Goal: Browse casually: Explore the website without a specific task or goal

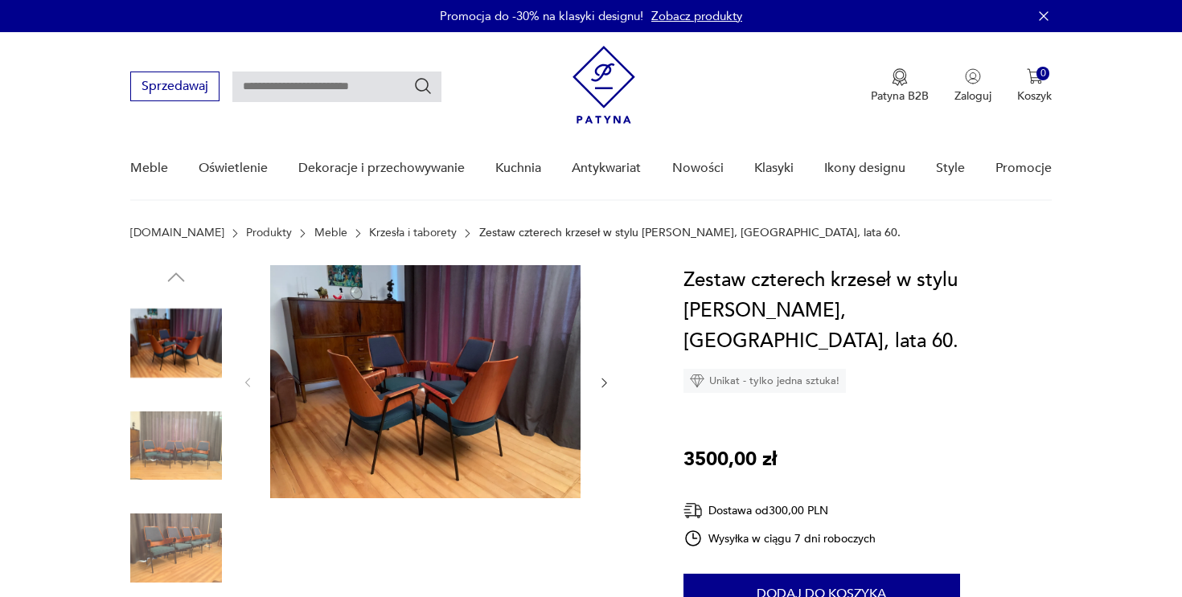
click at [523, 405] on img at bounding box center [425, 381] width 310 height 233
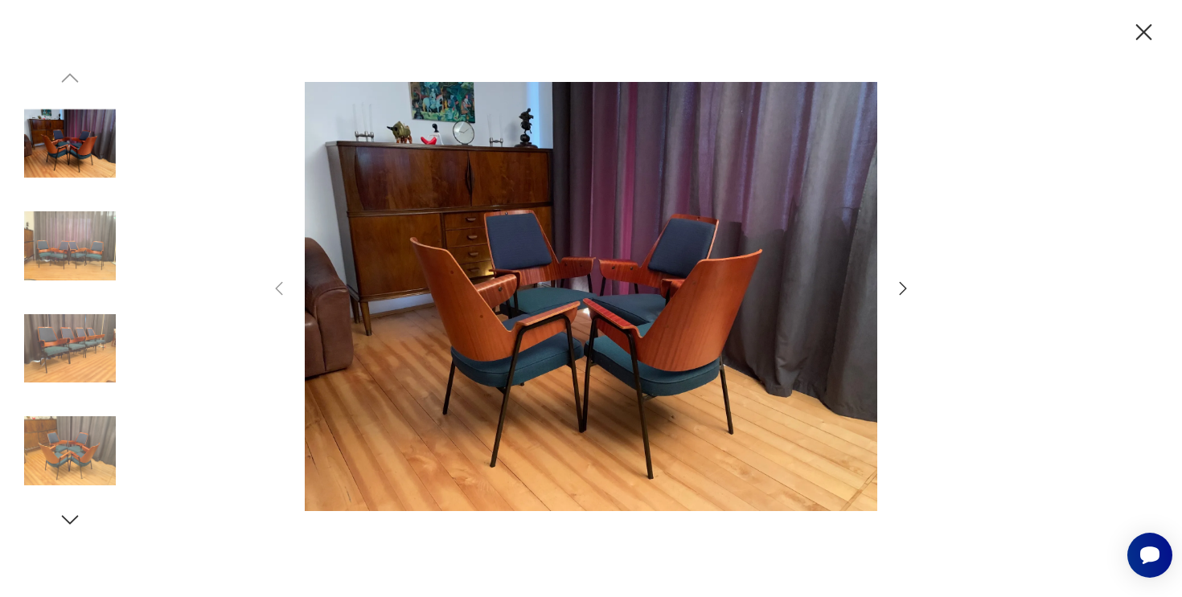
click at [901, 286] on icon "button" at bounding box center [902, 288] width 19 height 19
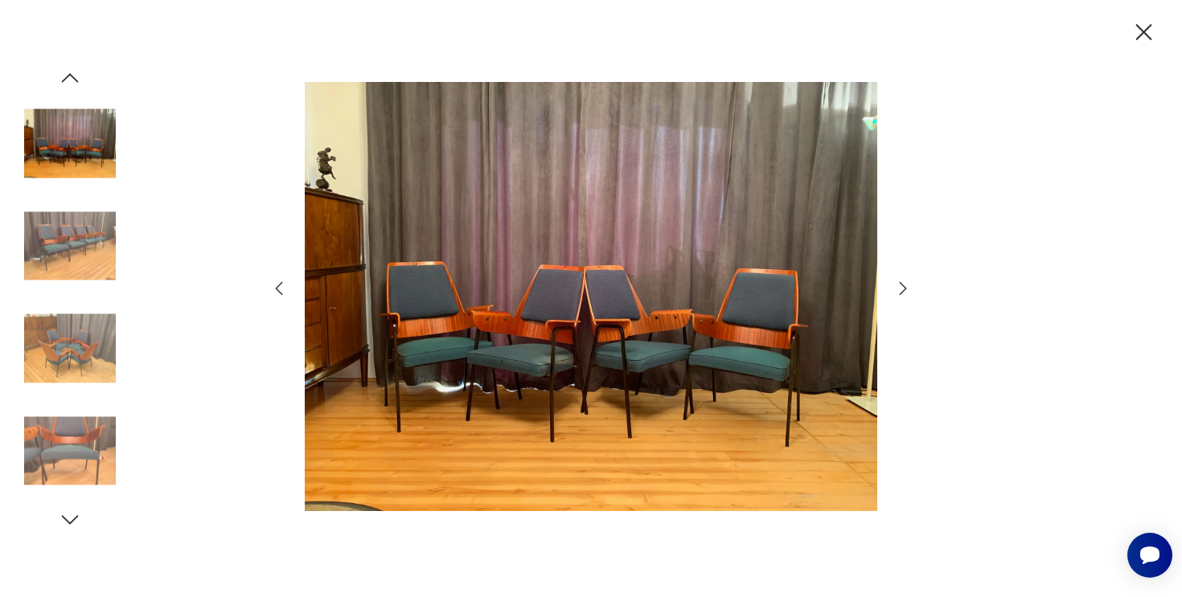
click at [901, 286] on icon "button" at bounding box center [902, 288] width 19 height 19
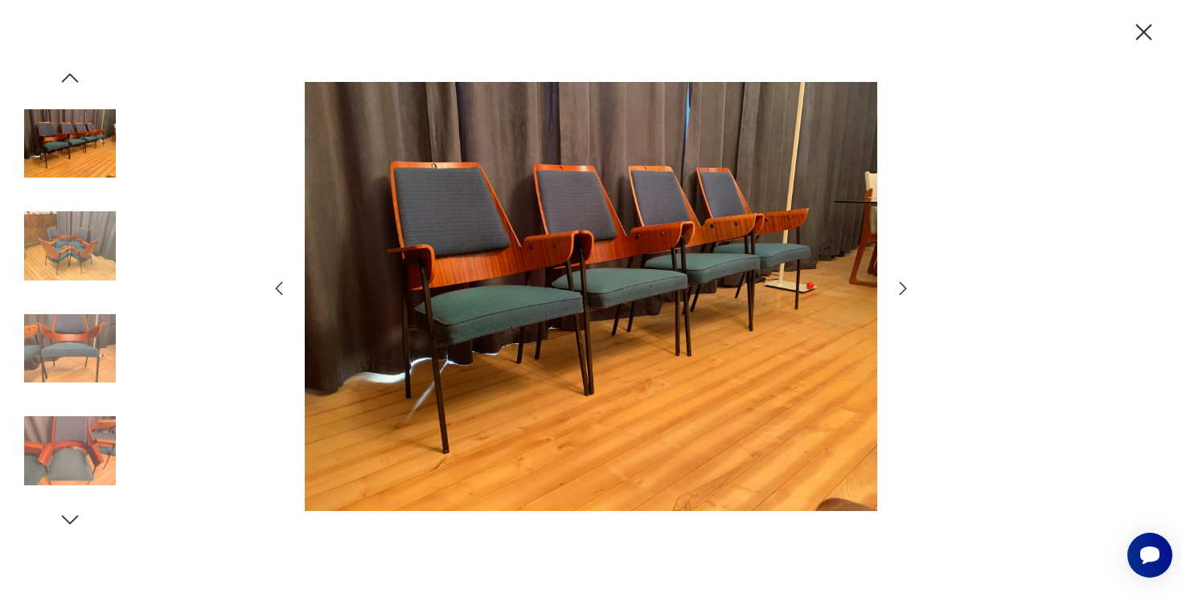
click at [901, 286] on icon "button" at bounding box center [902, 288] width 19 height 19
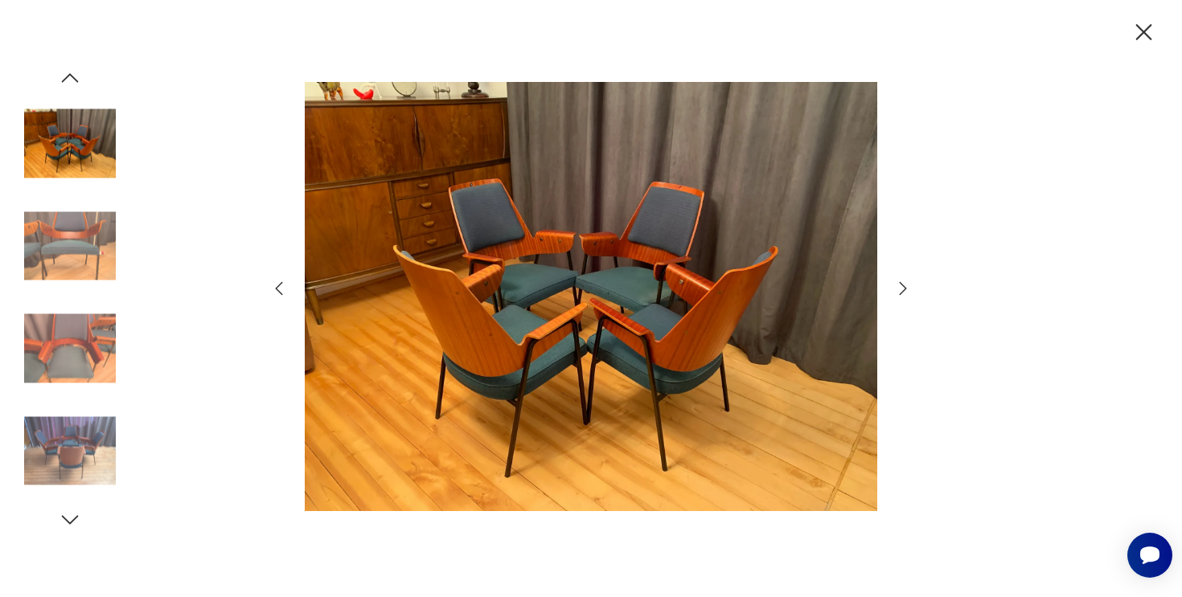
click at [901, 286] on icon "button" at bounding box center [902, 288] width 19 height 19
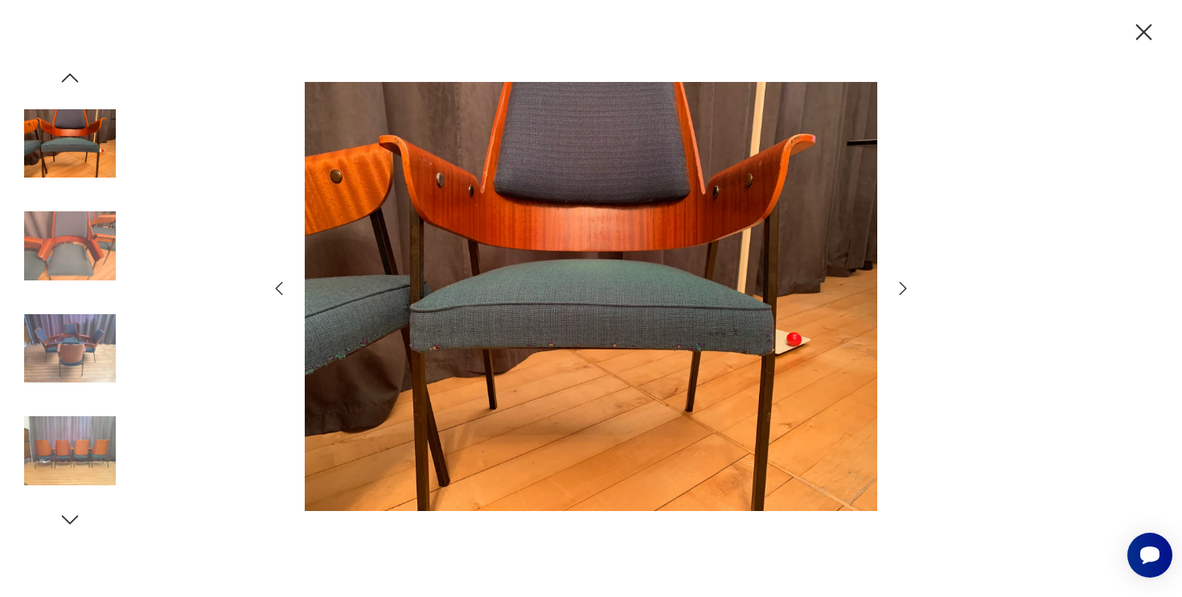
click at [901, 286] on icon "button" at bounding box center [902, 288] width 19 height 19
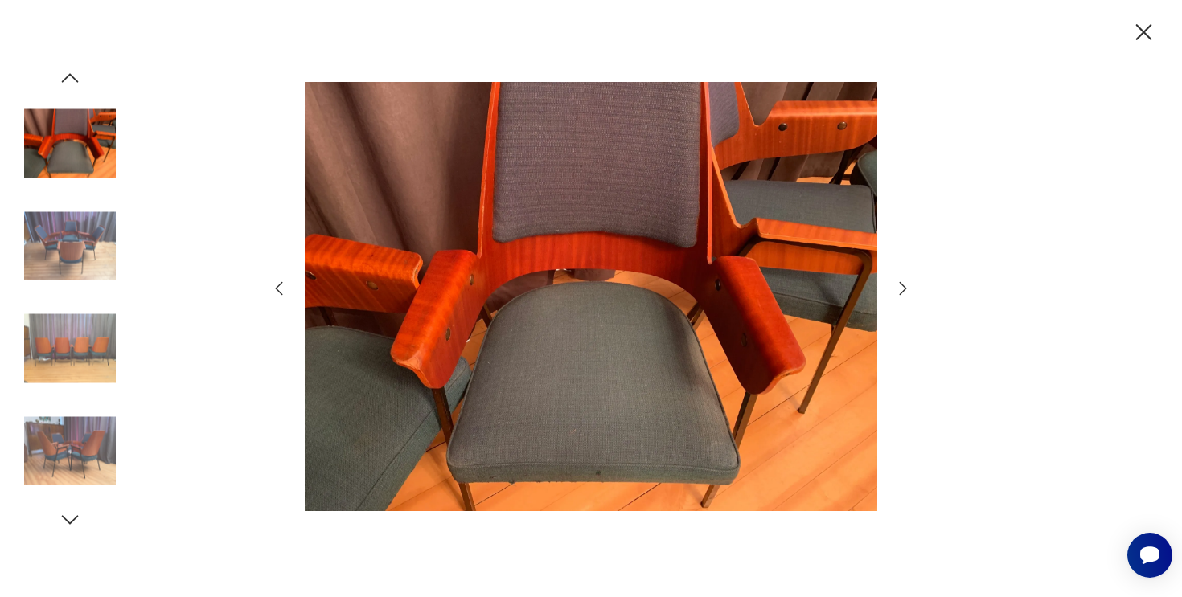
click at [901, 286] on icon "button" at bounding box center [902, 288] width 19 height 19
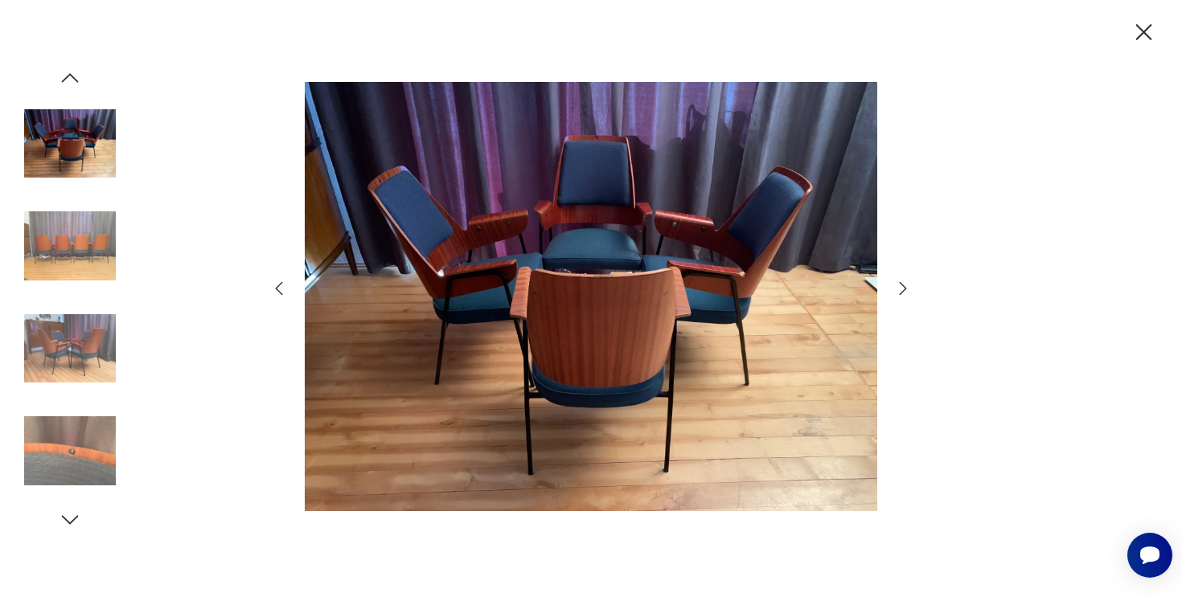
click at [901, 286] on icon "button" at bounding box center [902, 288] width 19 height 19
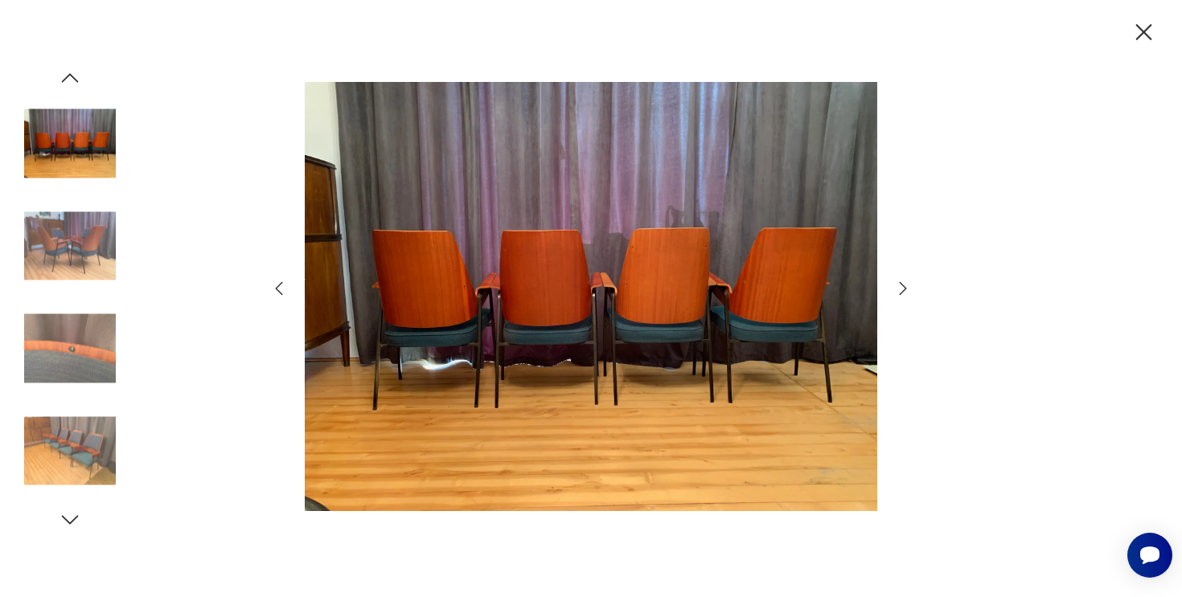
click at [901, 286] on icon "button" at bounding box center [902, 288] width 19 height 19
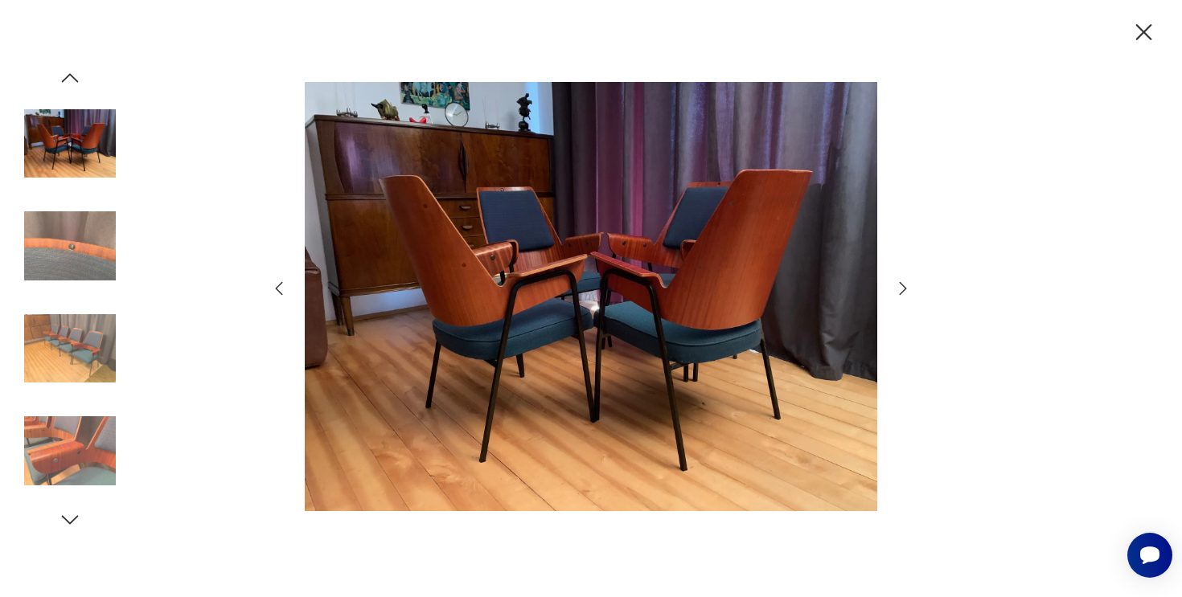
click at [901, 286] on icon "button" at bounding box center [902, 288] width 19 height 19
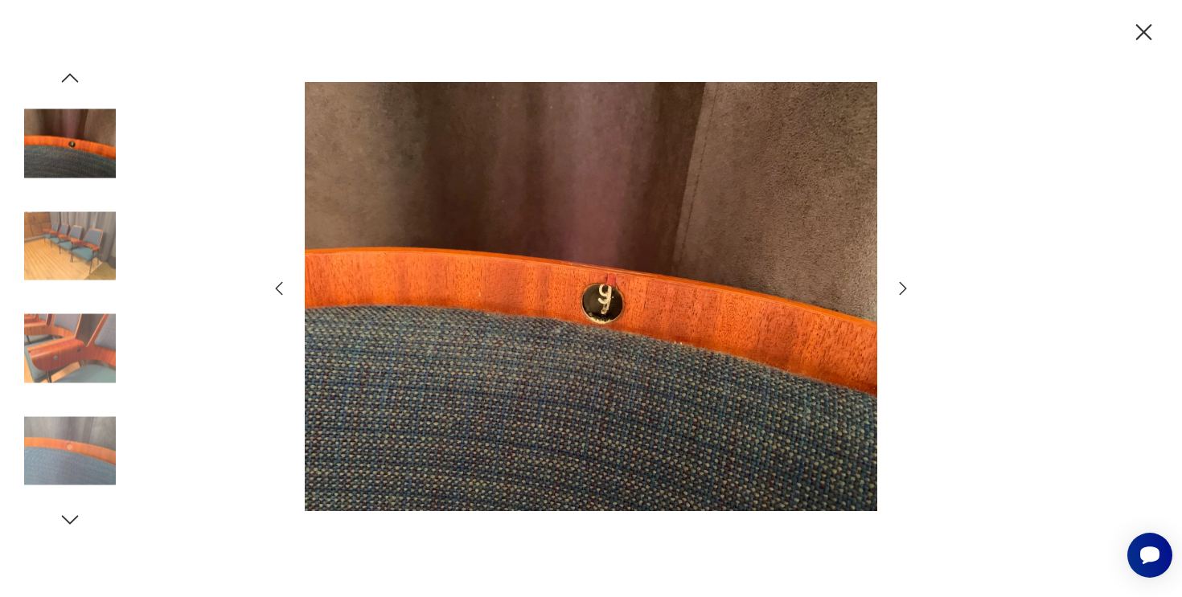
click at [901, 286] on icon "button" at bounding box center [902, 288] width 19 height 19
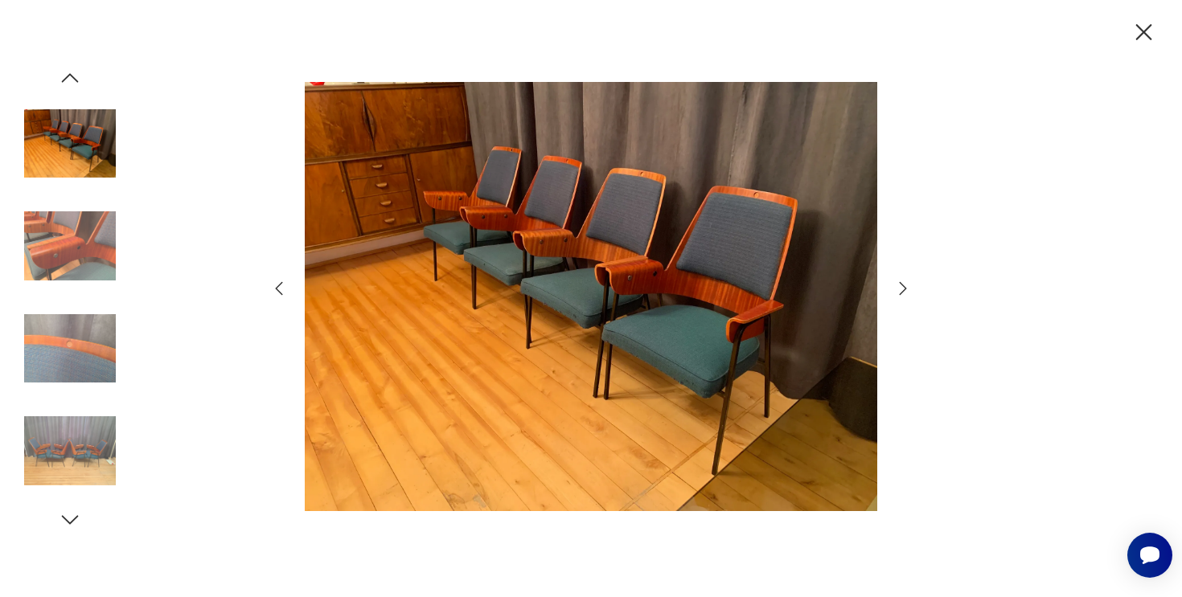
click at [901, 286] on icon "button" at bounding box center [902, 288] width 19 height 19
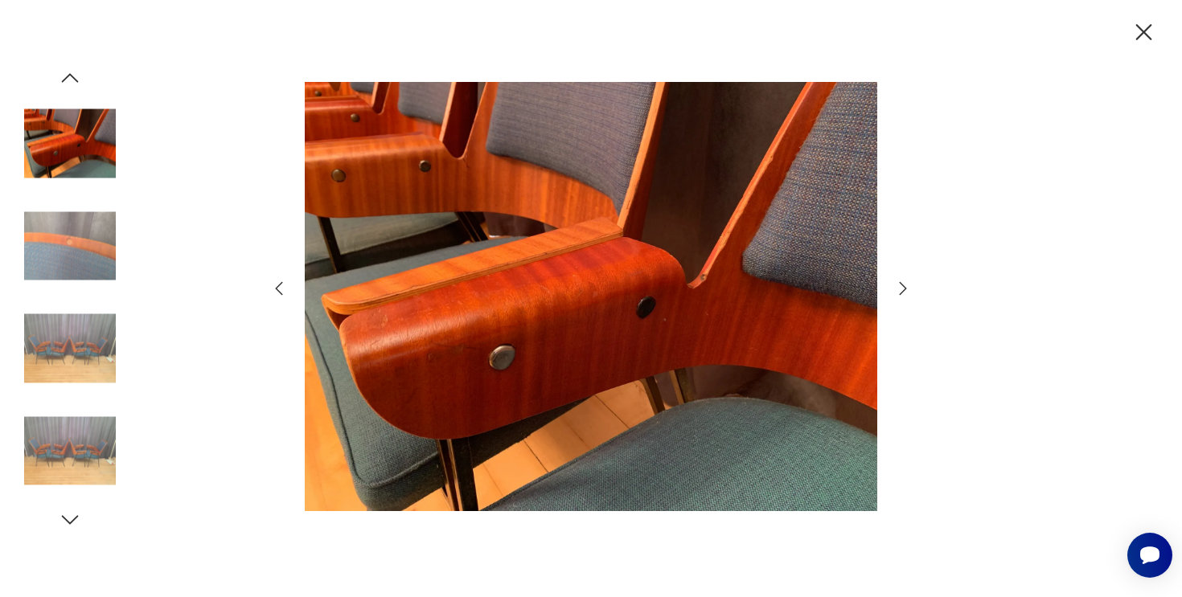
click at [1140, 42] on icon "button" at bounding box center [1144, 32] width 28 height 28
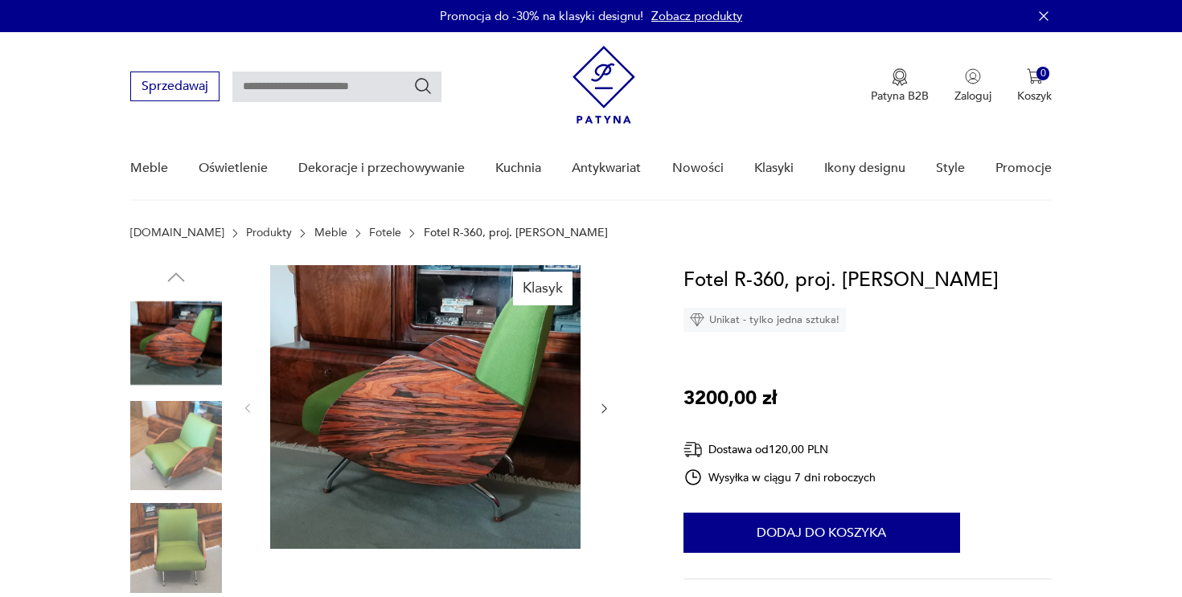
click at [188, 429] on img at bounding box center [176, 446] width 92 height 92
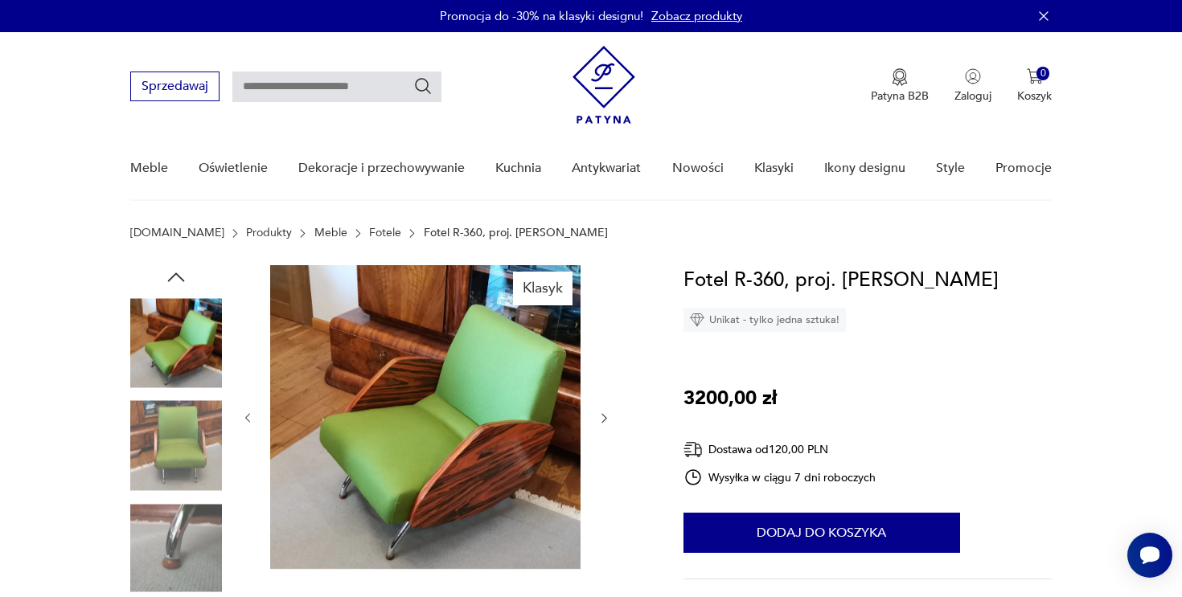
click at [194, 494] on div at bounding box center [176, 447] width 92 height 95
click at [193, 538] on img at bounding box center [176, 549] width 92 height 92
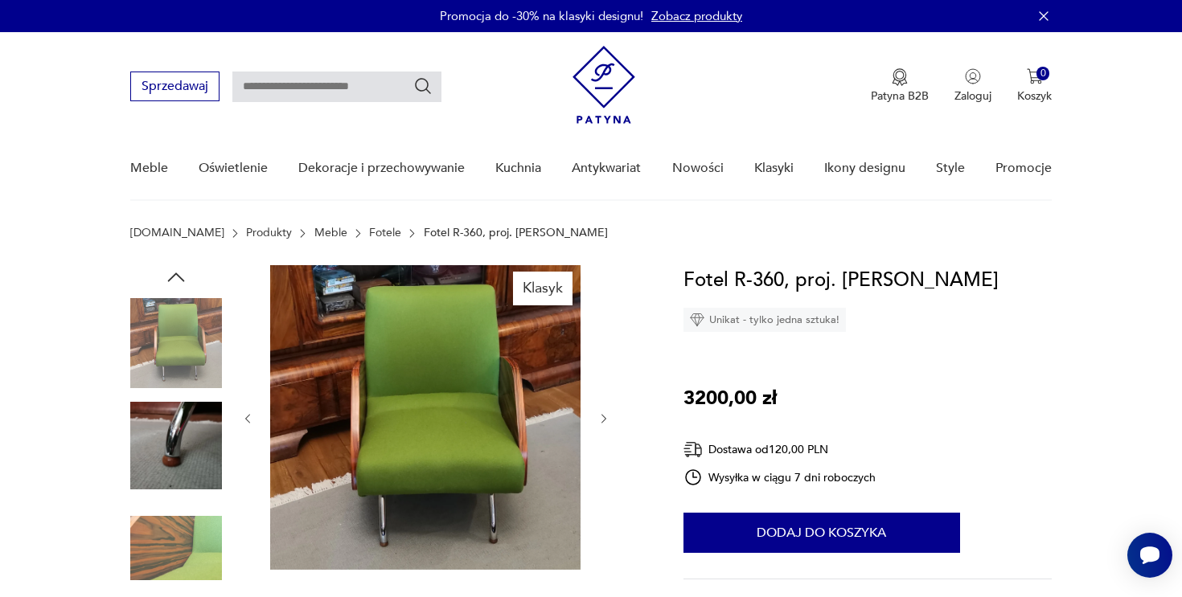
click at [193, 538] on img at bounding box center [176, 549] width 92 height 92
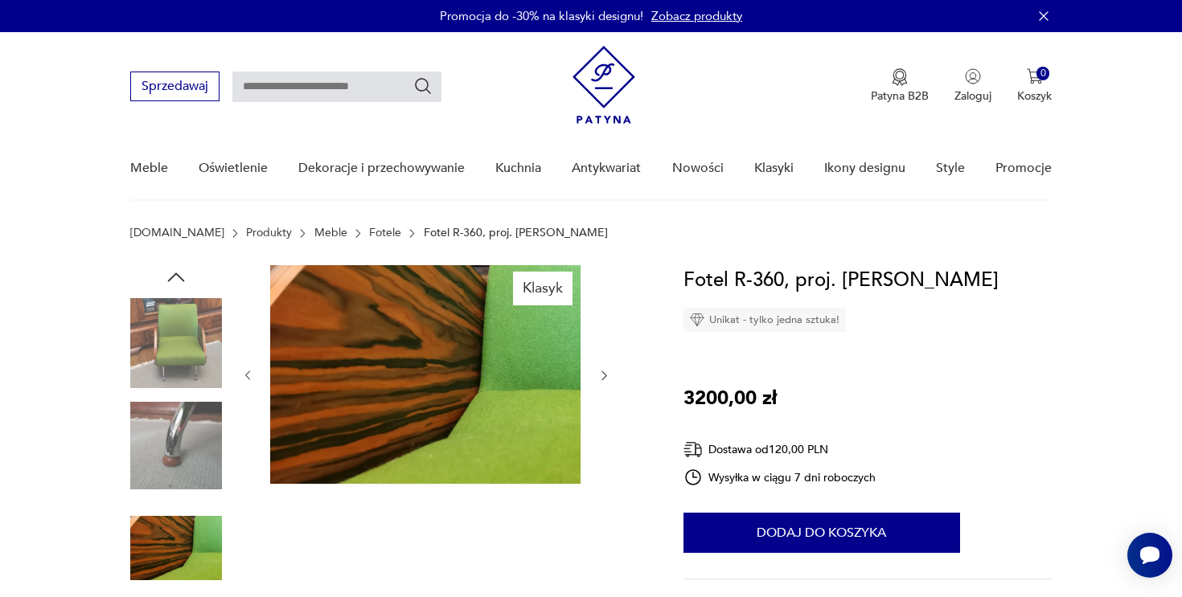
click at [190, 433] on img at bounding box center [176, 446] width 92 height 92
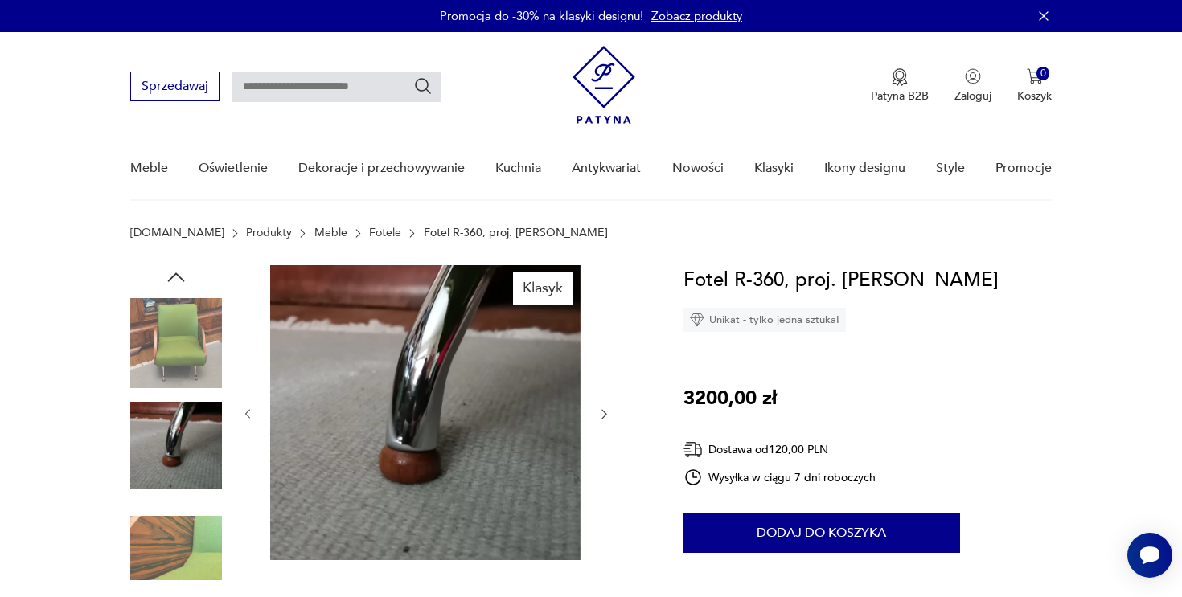
click at [195, 333] on img at bounding box center [176, 344] width 92 height 92
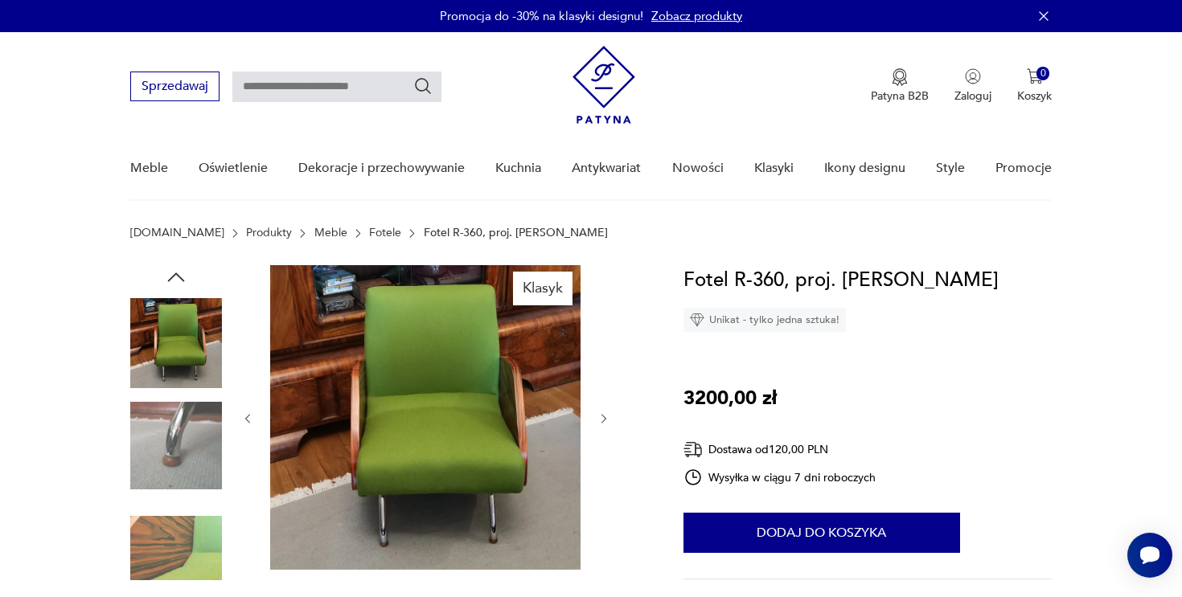
click at [177, 470] on img at bounding box center [176, 446] width 92 height 92
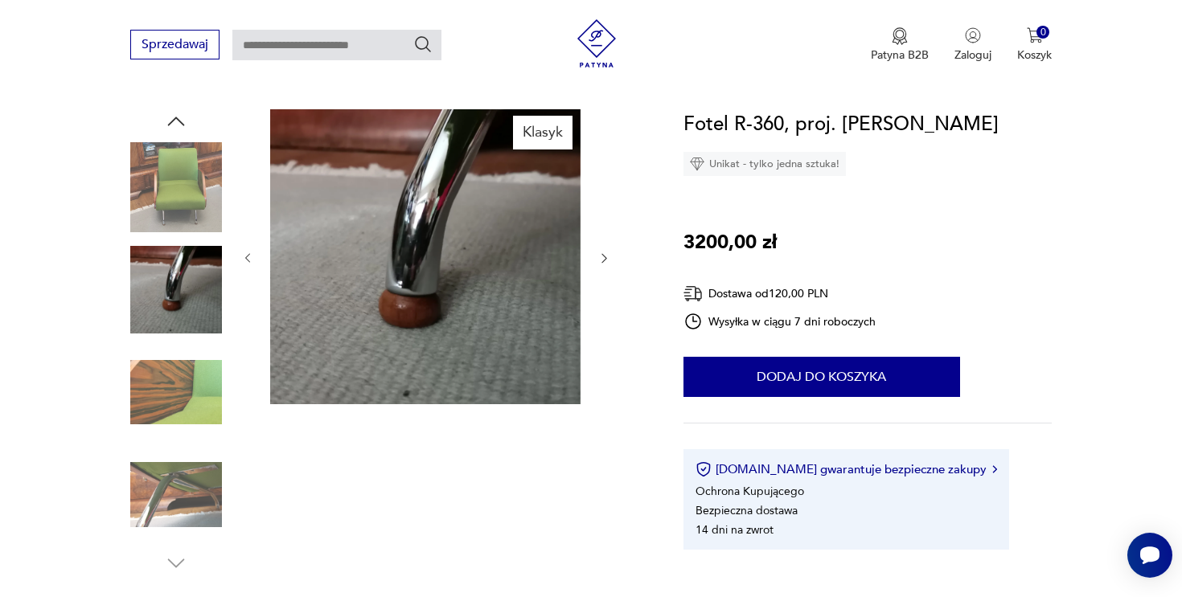
scroll to position [167, 0]
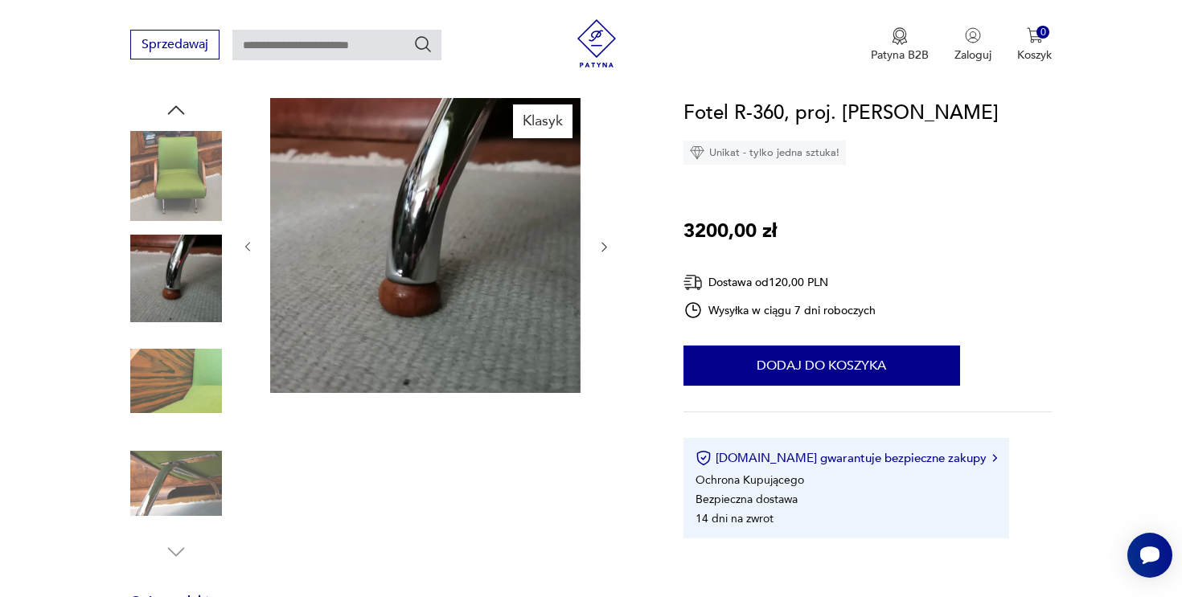
click at [182, 491] on img at bounding box center [176, 484] width 92 height 92
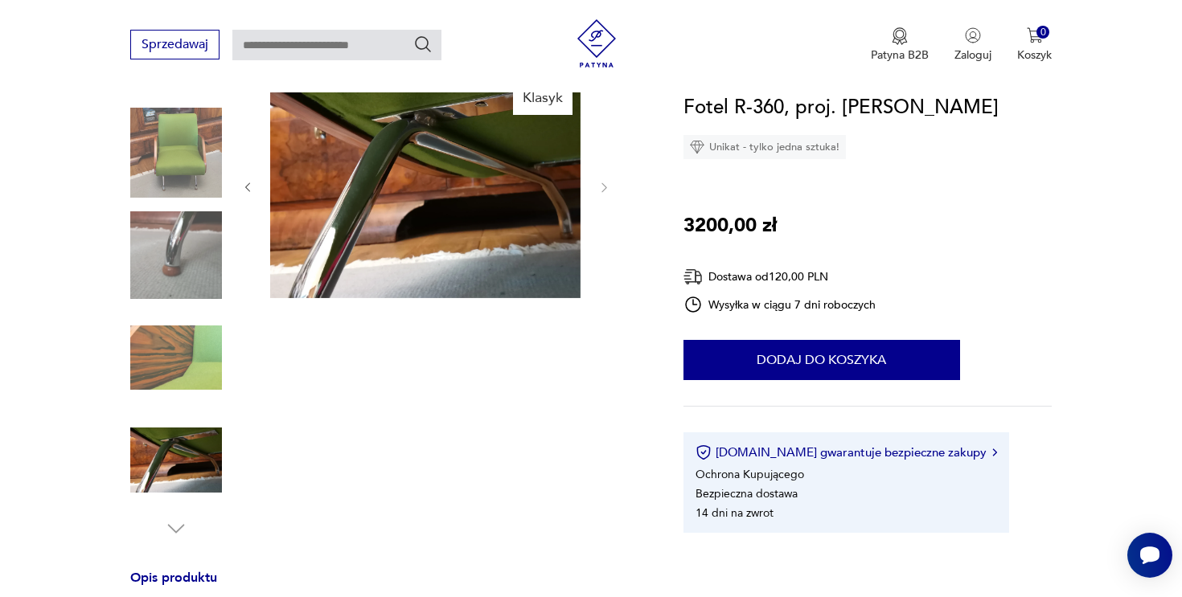
scroll to position [192, 0]
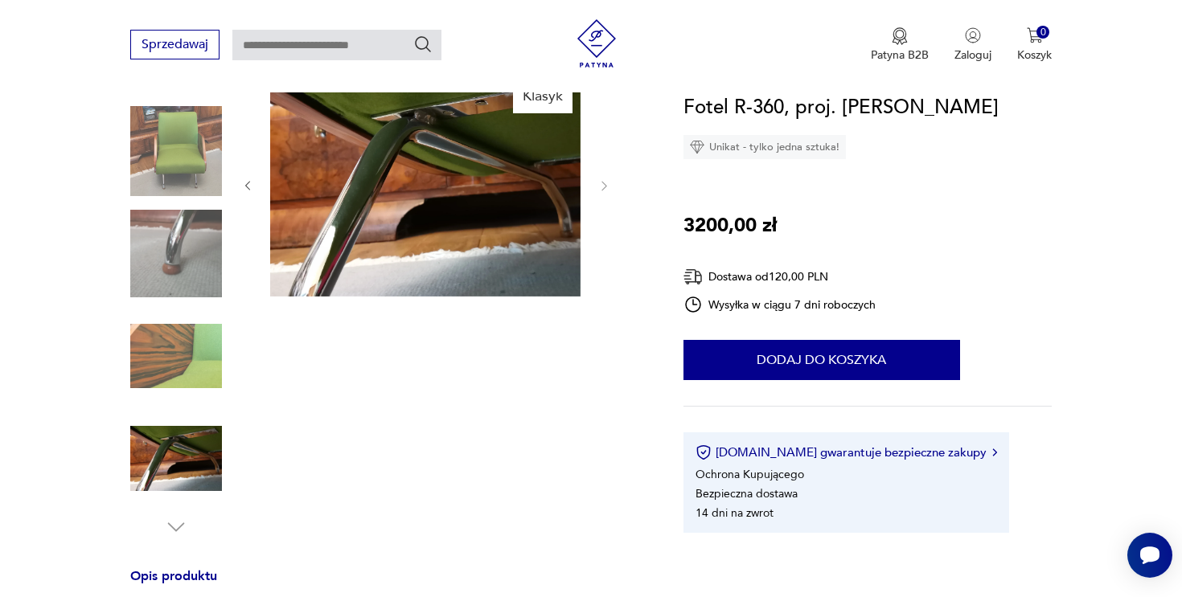
click at [191, 447] on img at bounding box center [176, 459] width 92 height 92
click at [176, 347] on img at bounding box center [176, 356] width 92 height 92
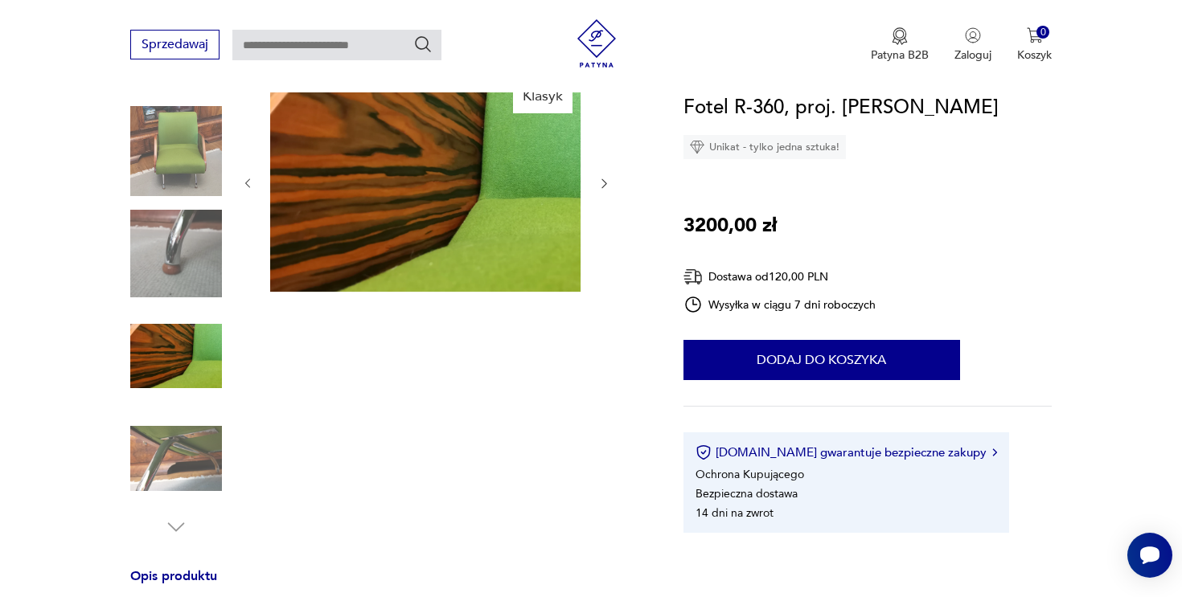
click at [198, 273] on img at bounding box center [176, 254] width 92 height 92
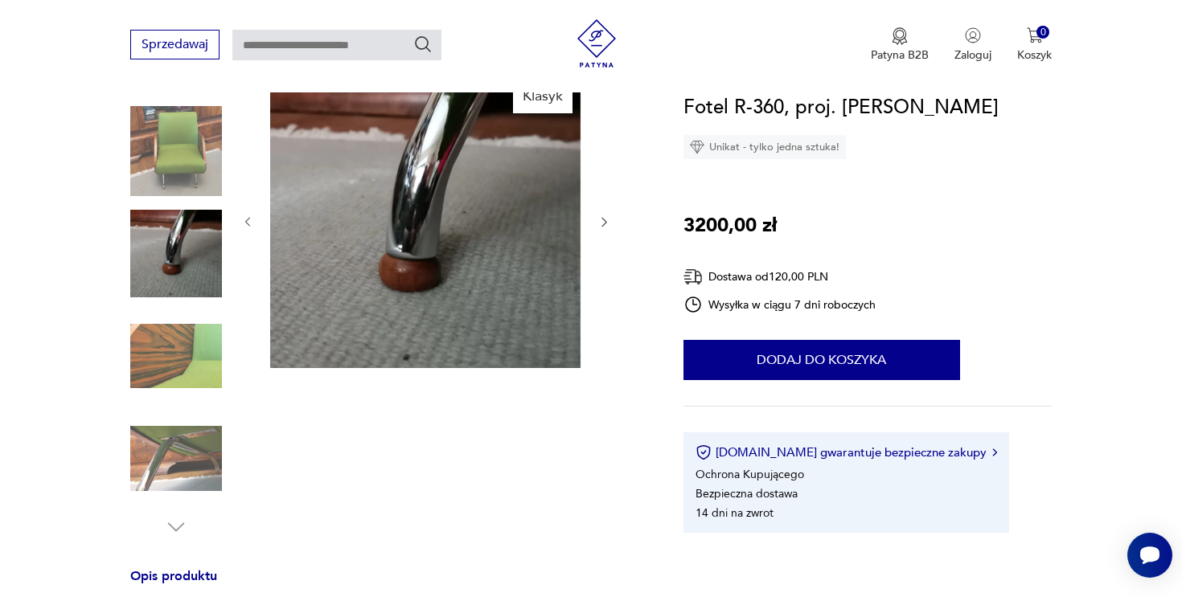
click at [207, 183] on img at bounding box center [176, 151] width 92 height 92
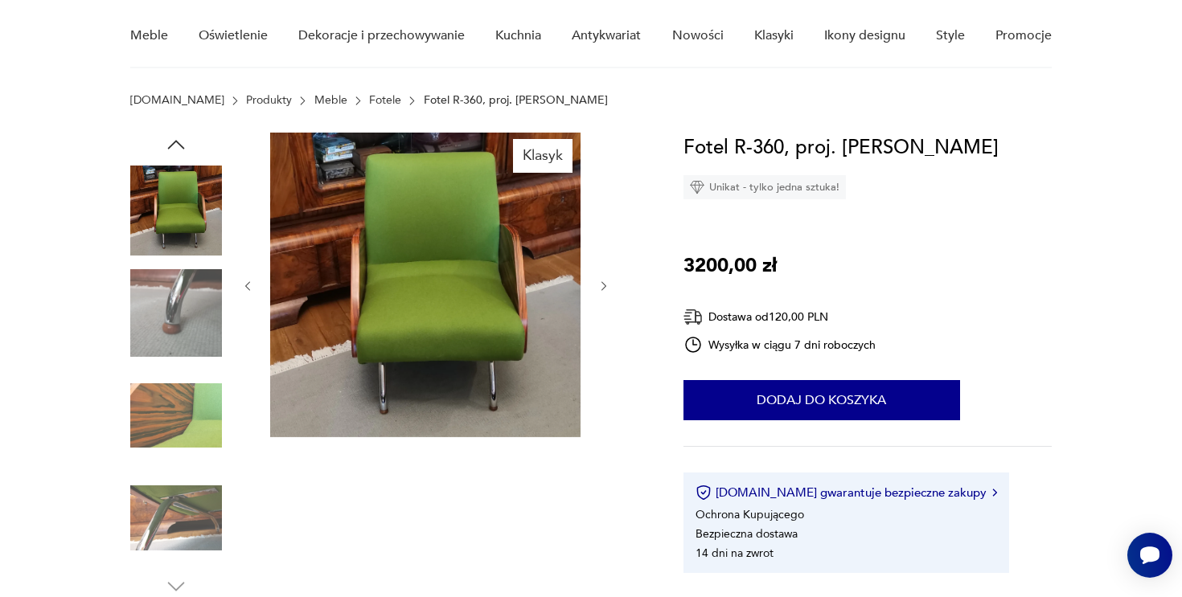
scroll to position [109, 0]
